Goal: Task Accomplishment & Management: Complete application form

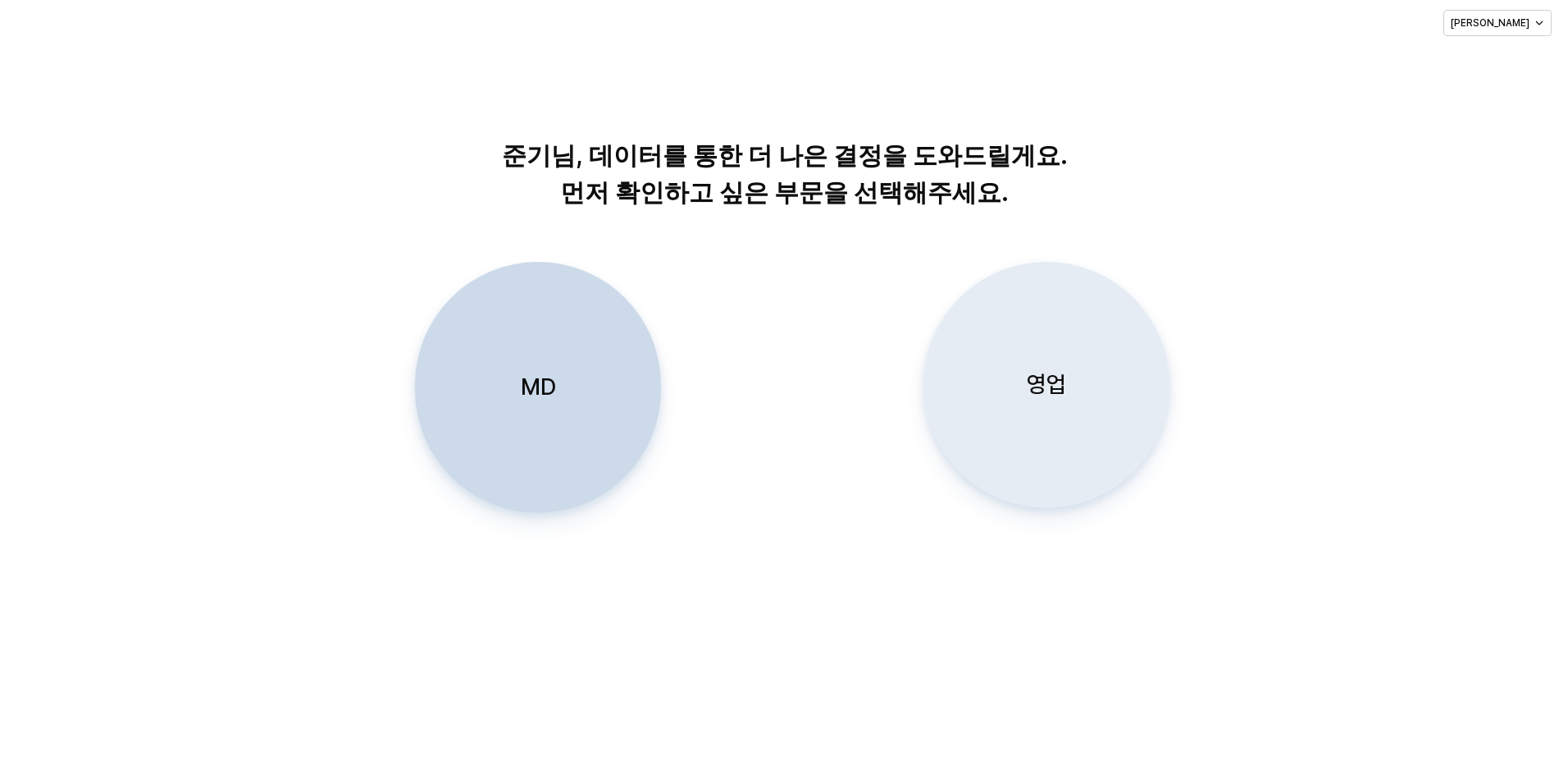
click at [1047, 354] on div "영업" at bounding box center [1047, 384] width 232 height 245
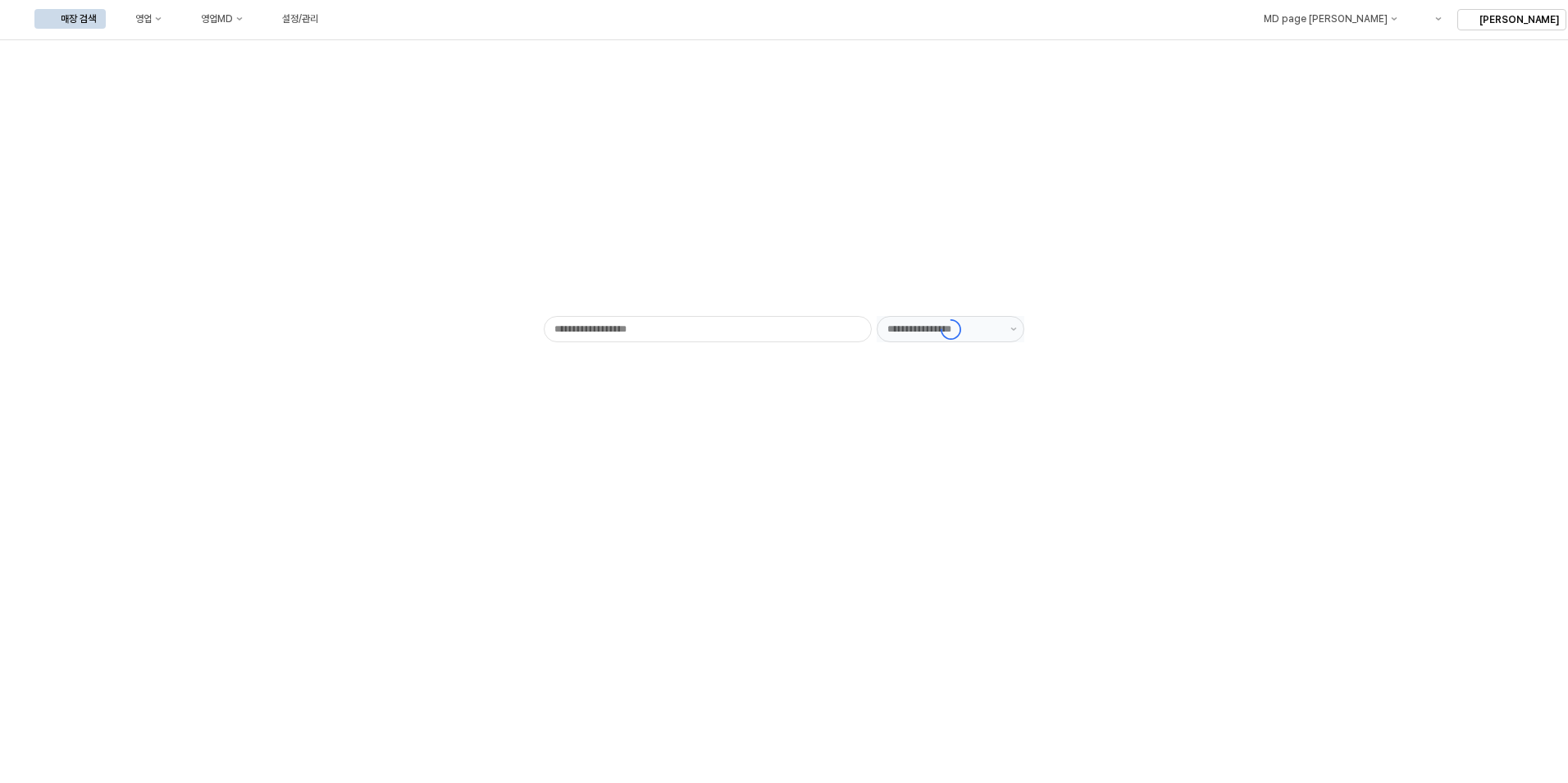
type input "******"
click at [1451, 20] on button "Menu item 6" at bounding box center [1430, 19] width 41 height 20
click at [1469, 77] on div "문의 내역 확인하기" at bounding box center [1495, 77] width 87 height 13
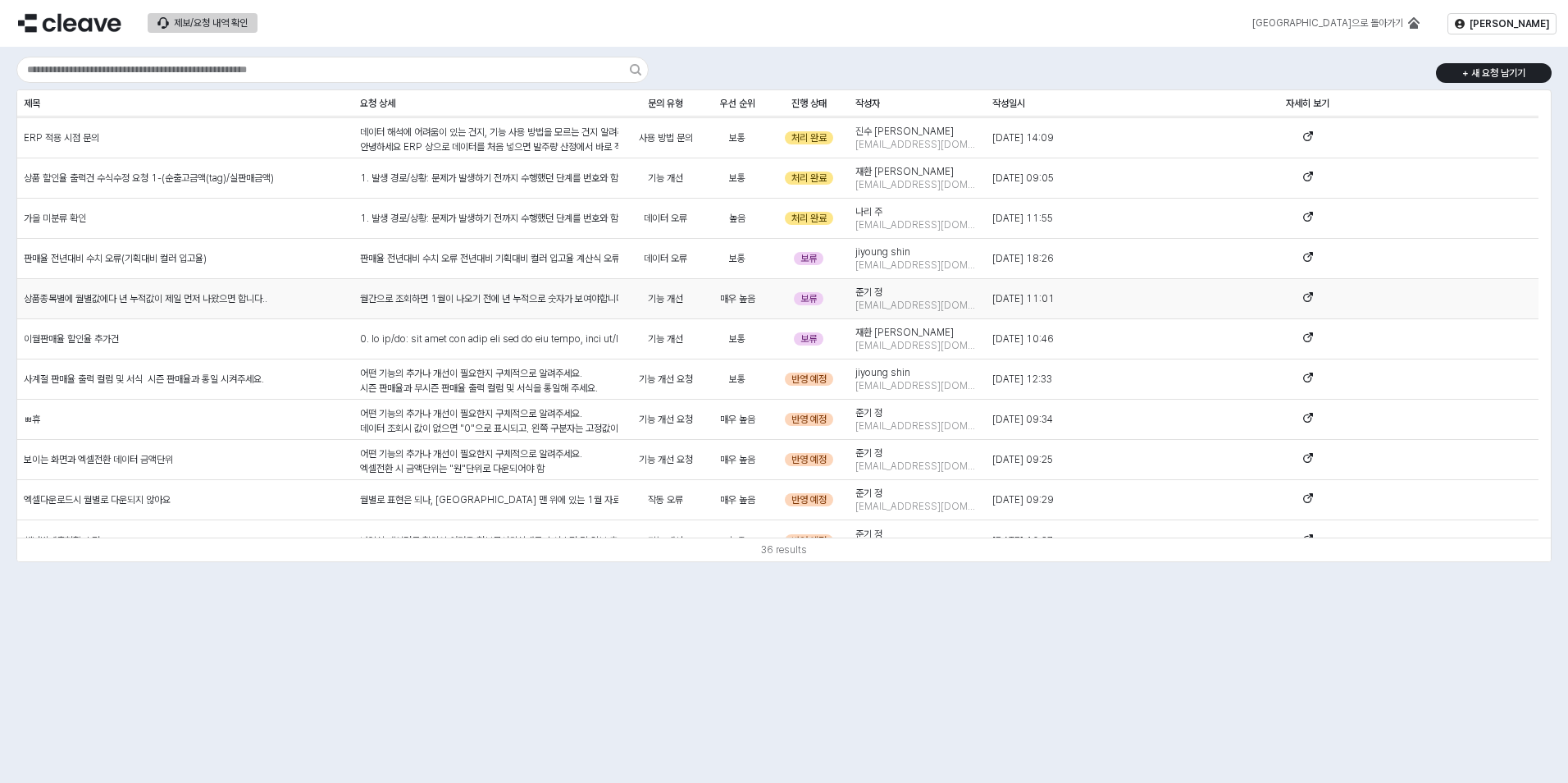
scroll to position [1027, 0]
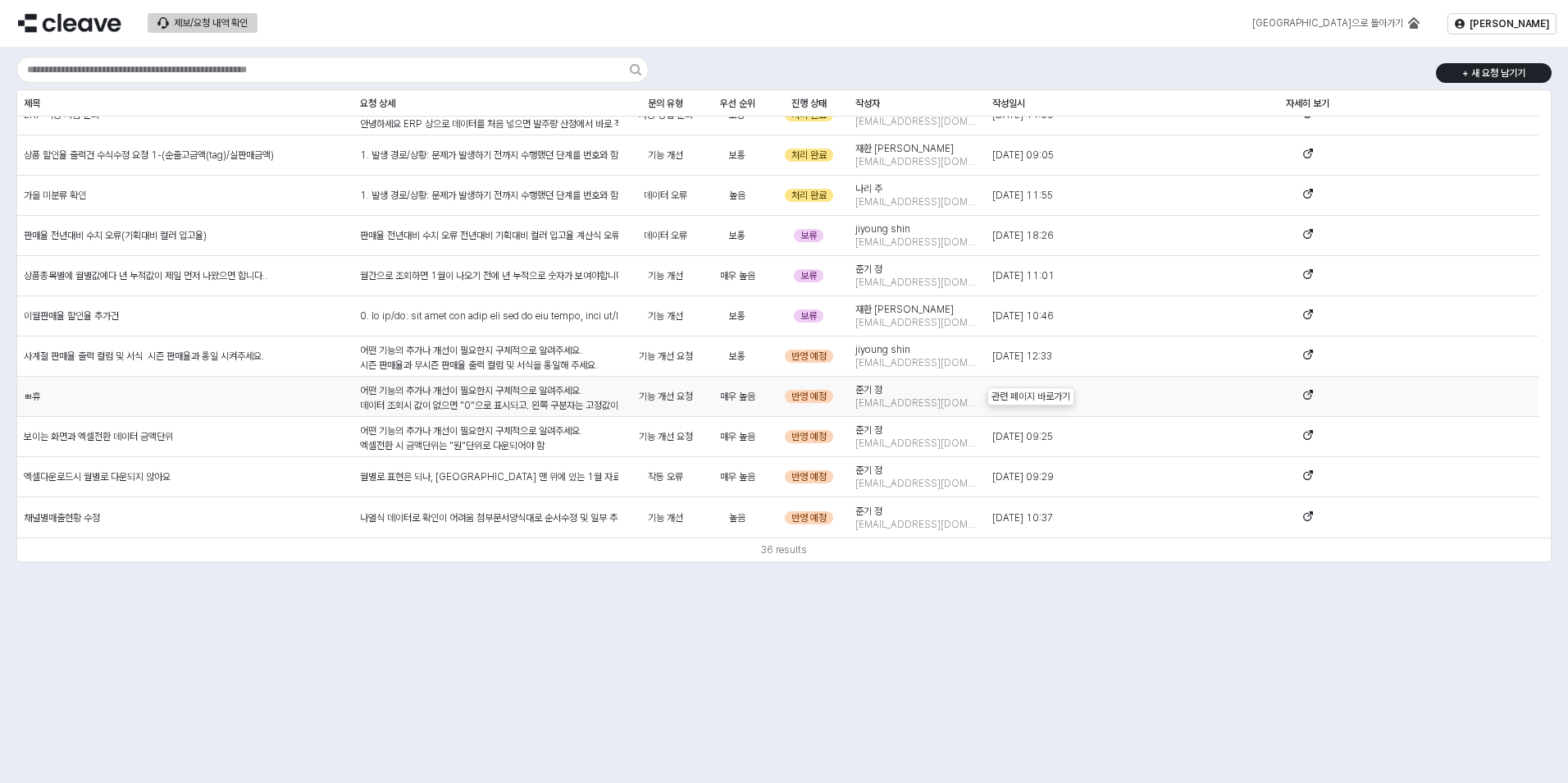
click at [1311, 395] on icon "App Frame" at bounding box center [1307, 395] width 9 height 9
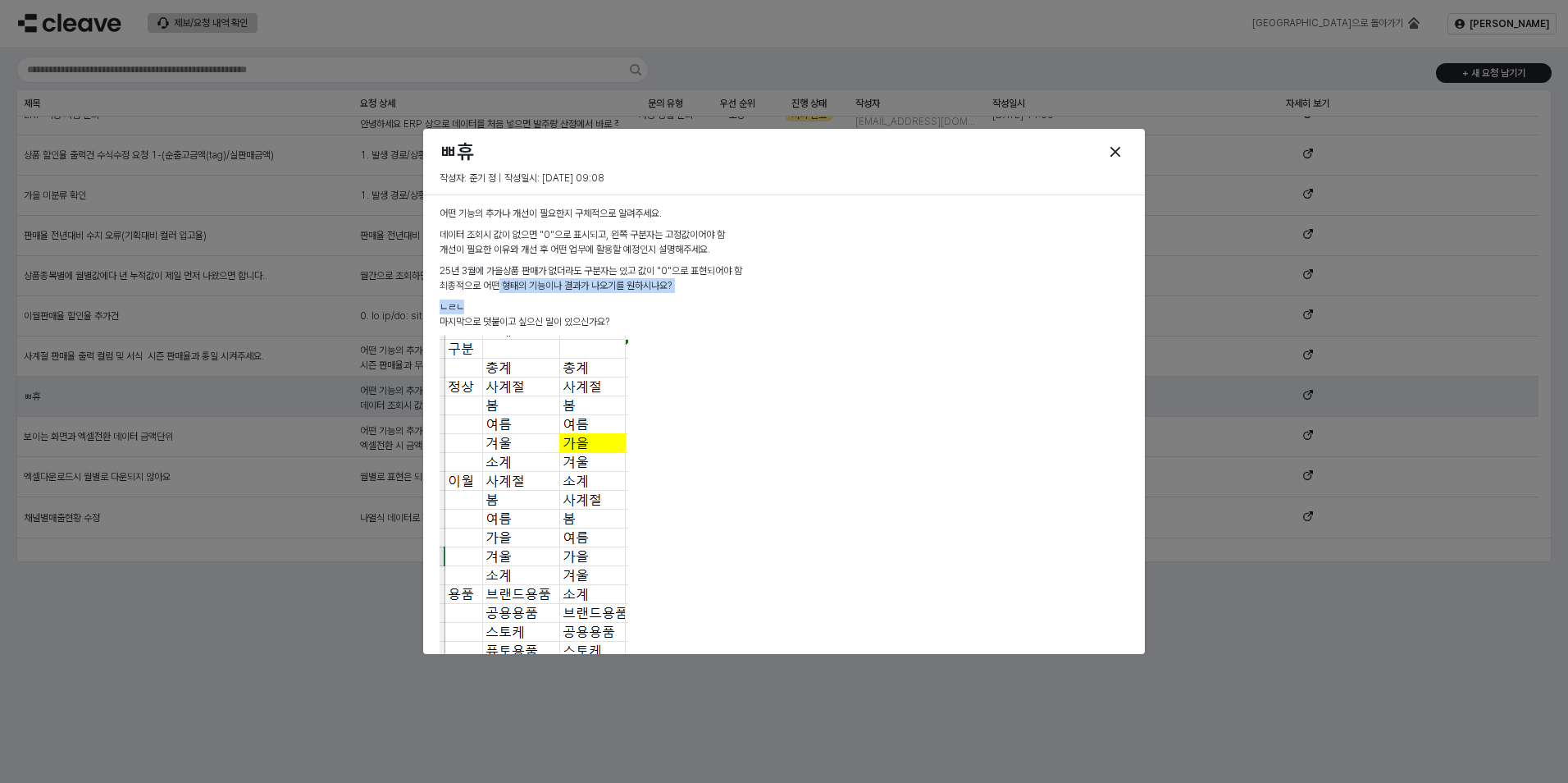
drag, startPoint x: 499, startPoint y: 285, endPoint x: 725, endPoint y: 311, distance: 227.5
click at [725, 311] on div "어떤 기능의 추가나 개선이 필요한지 구체적으로 알려주세요. 데이터 조회시 값이 없으면 "0"으로 표시되고, 왼쪽 구분자는 고정값이어야 함 개선…" at bounding box center [778, 468] width 676 height 523
click at [725, 311] on p "ㄴㄹㄴ" at bounding box center [778, 306] width 676 height 14
click at [1128, 149] on button "Close" at bounding box center [1115, 152] width 26 height 26
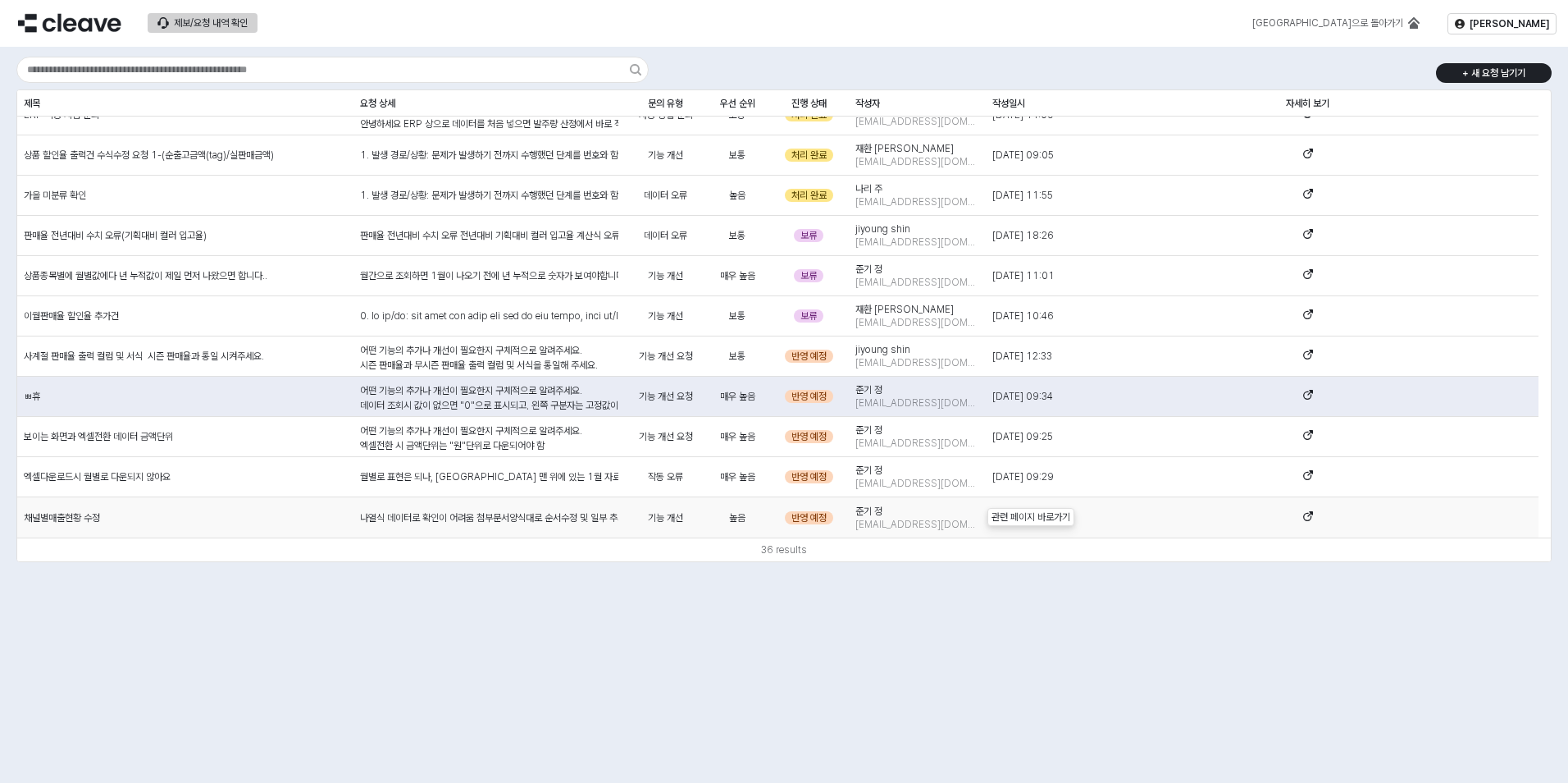
click at [1316, 518] on div "App Frame" at bounding box center [1307, 517] width 462 height 40
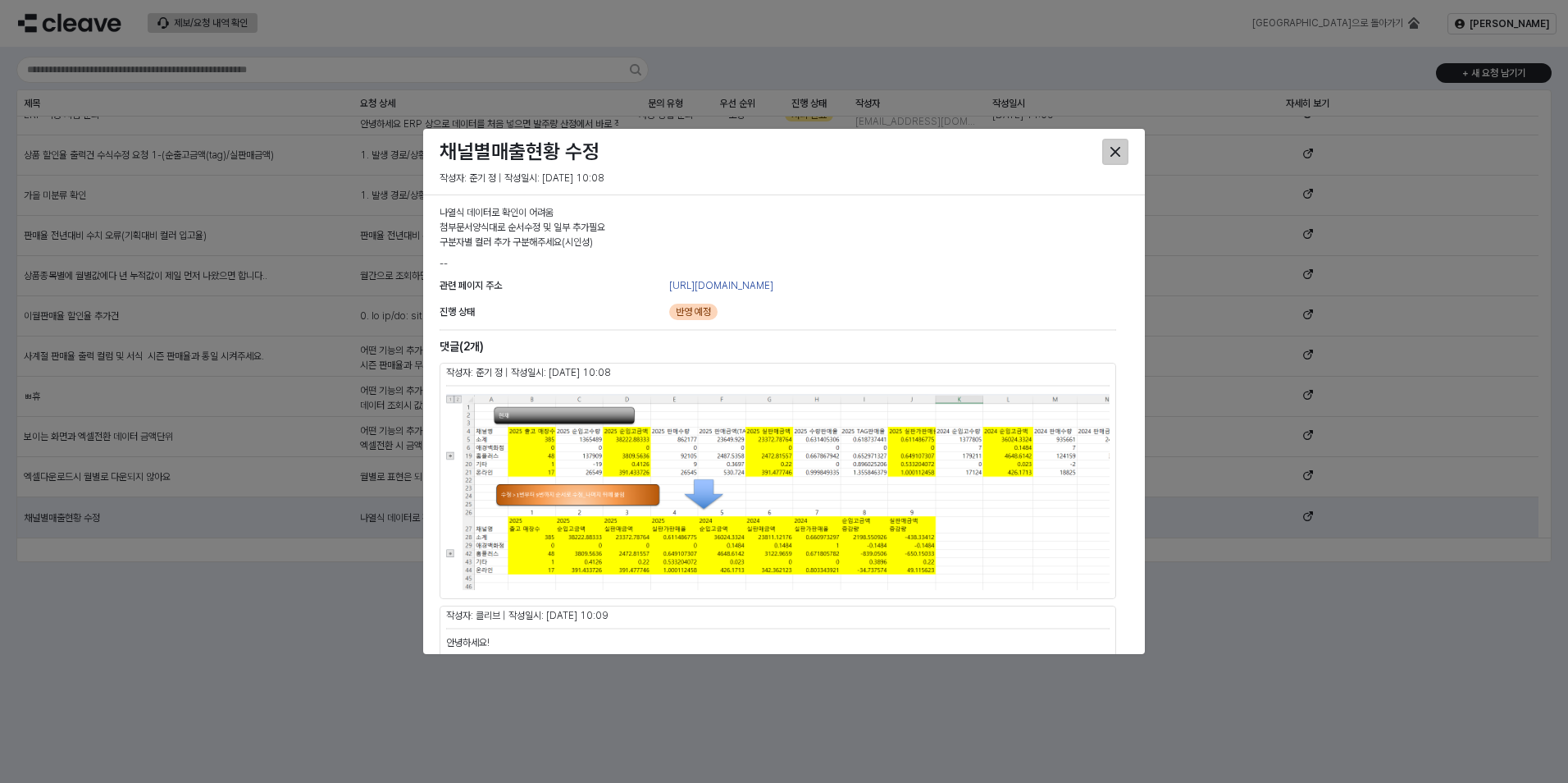
click at [1116, 149] on icon "Close" at bounding box center [1116, 152] width 10 height 10
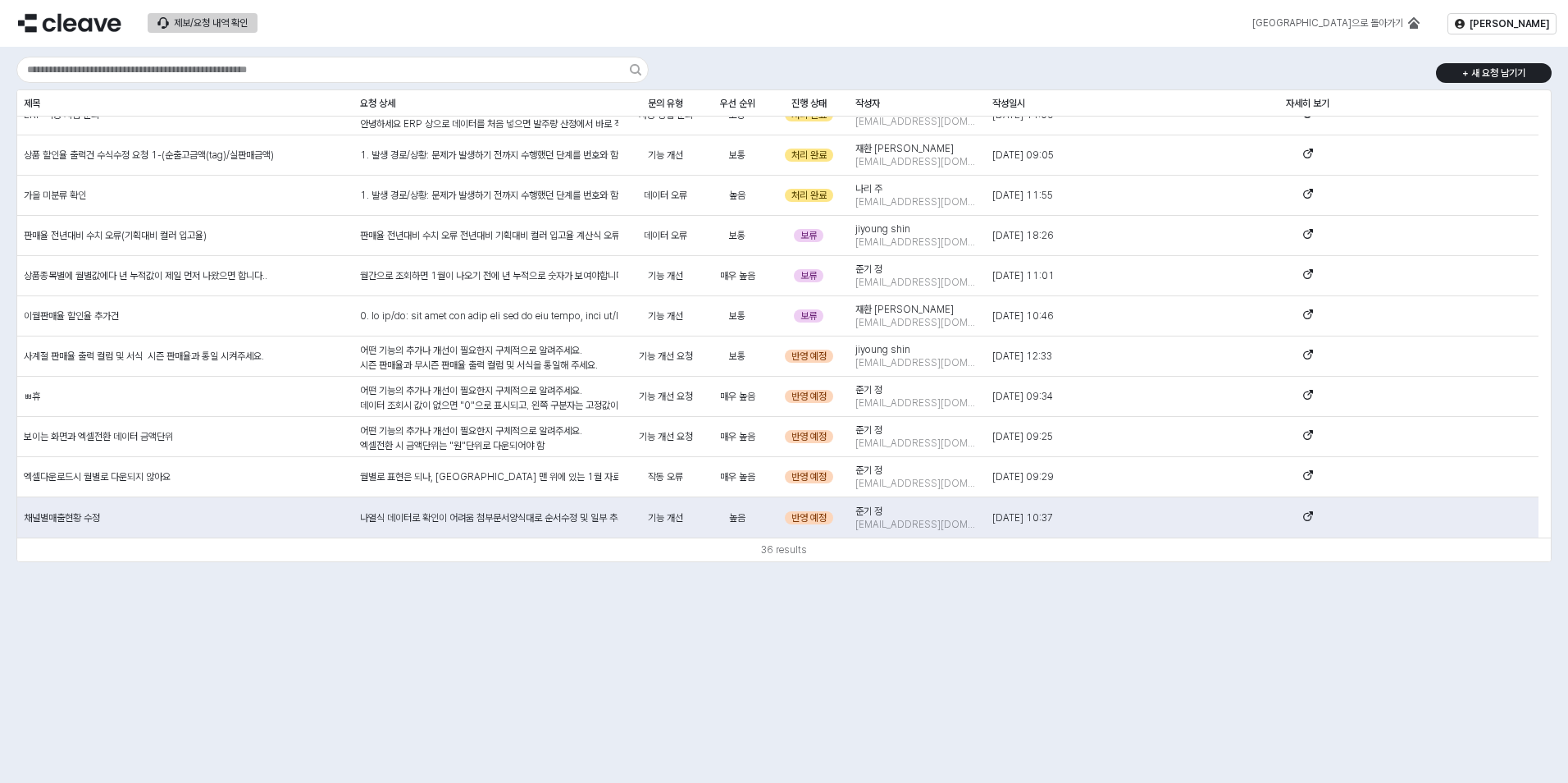
click at [485, 623] on div "+ 새 요청 남기기 제목 제목 요청 상세 요청 상세 문의 유형 문의 유형 우선 순위 우선 순위 진행 상태 진행 상태 작성자 작성자 작성일시 작…" at bounding box center [784, 415] width 1568 height 736
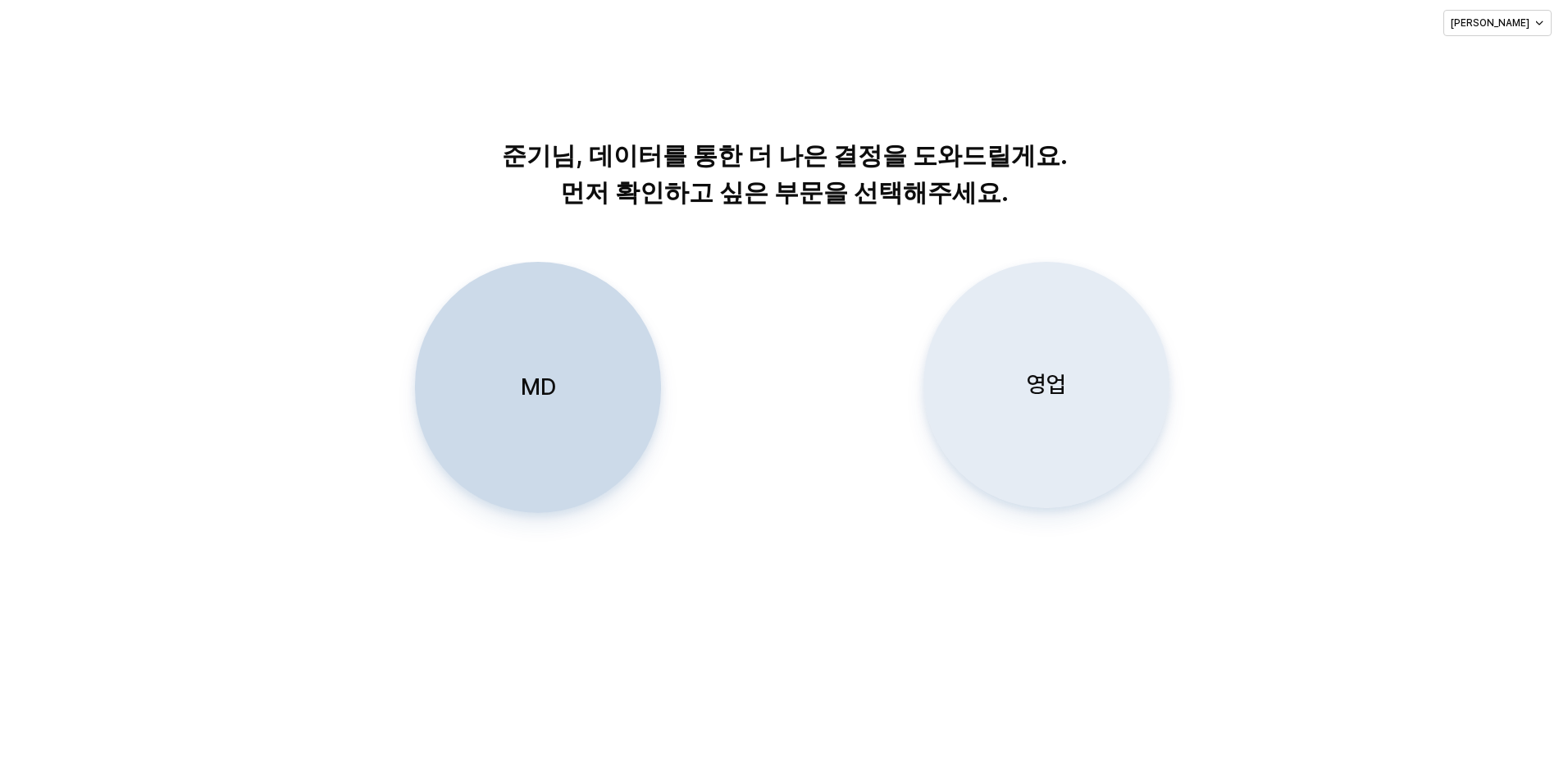
click at [1078, 390] on div "영업" at bounding box center [1047, 384] width 232 height 245
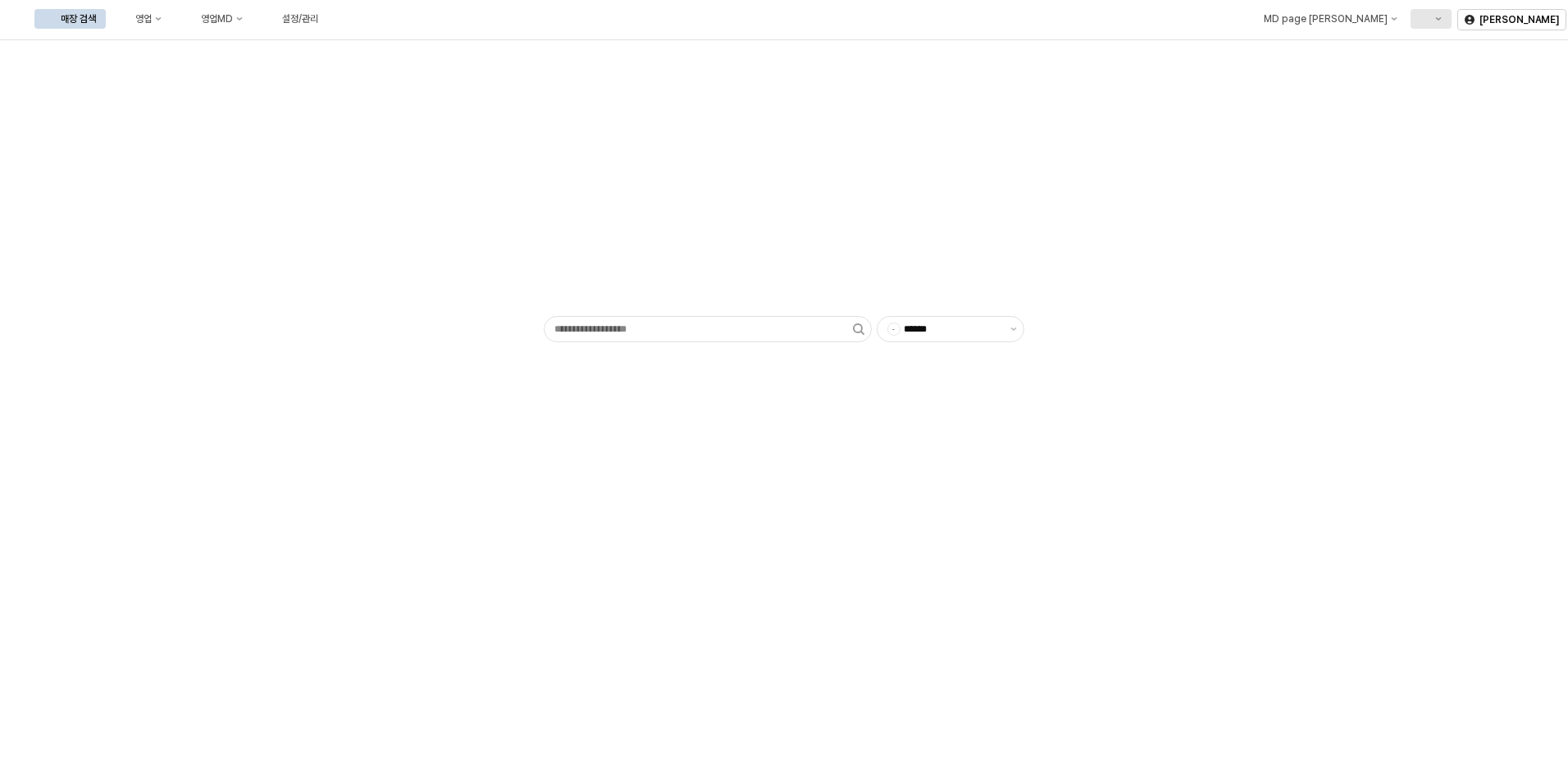
click at [1441, 20] on icon "Menu item 6" at bounding box center [1438, 19] width 7 height 7
click at [1508, 80] on div "문의 내역 확인하기" at bounding box center [1495, 77] width 87 height 13
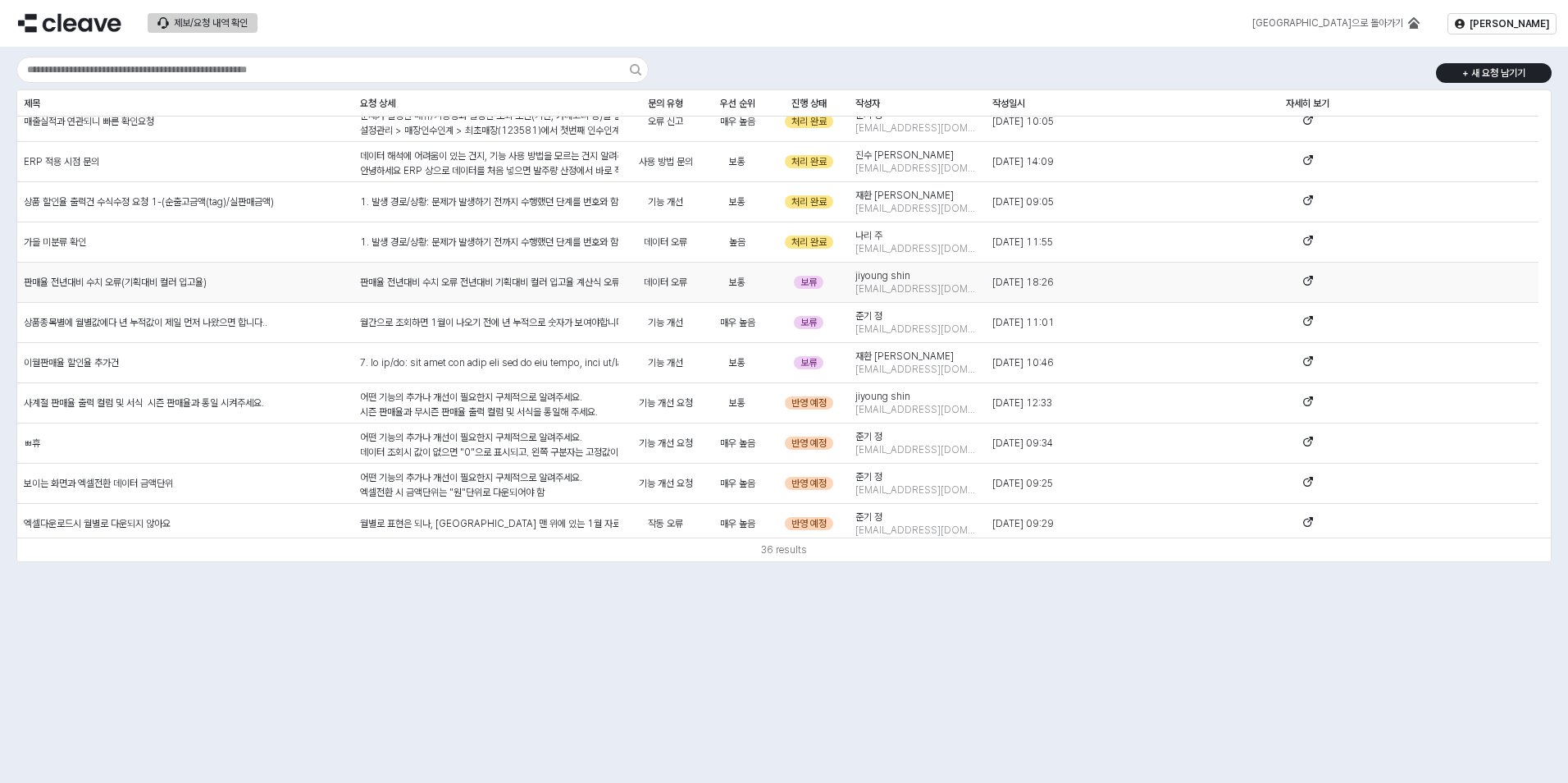
scroll to position [1027, 0]
